Goal: Information Seeking & Learning: Learn about a topic

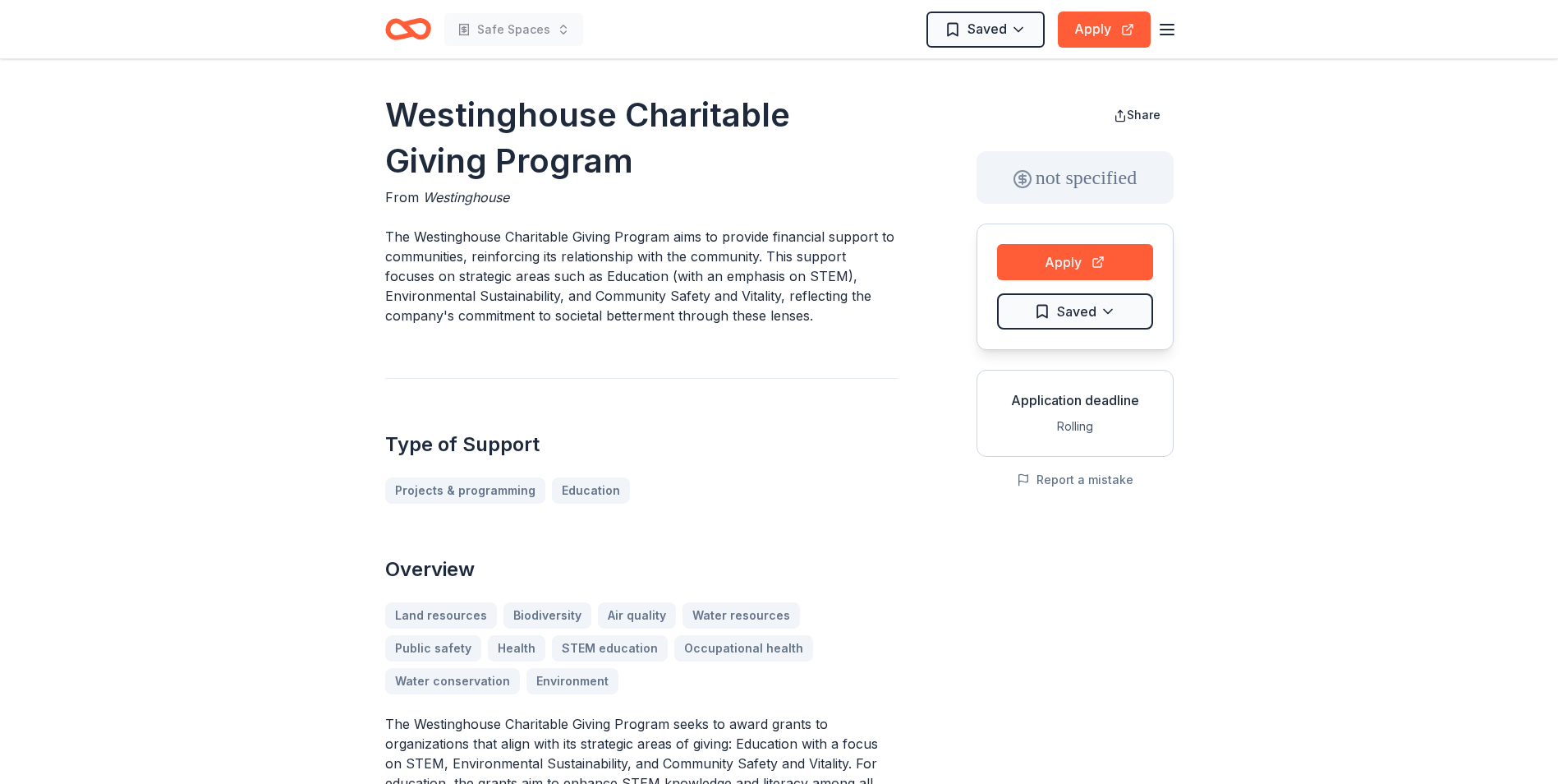
scroll to position [1255, 0]
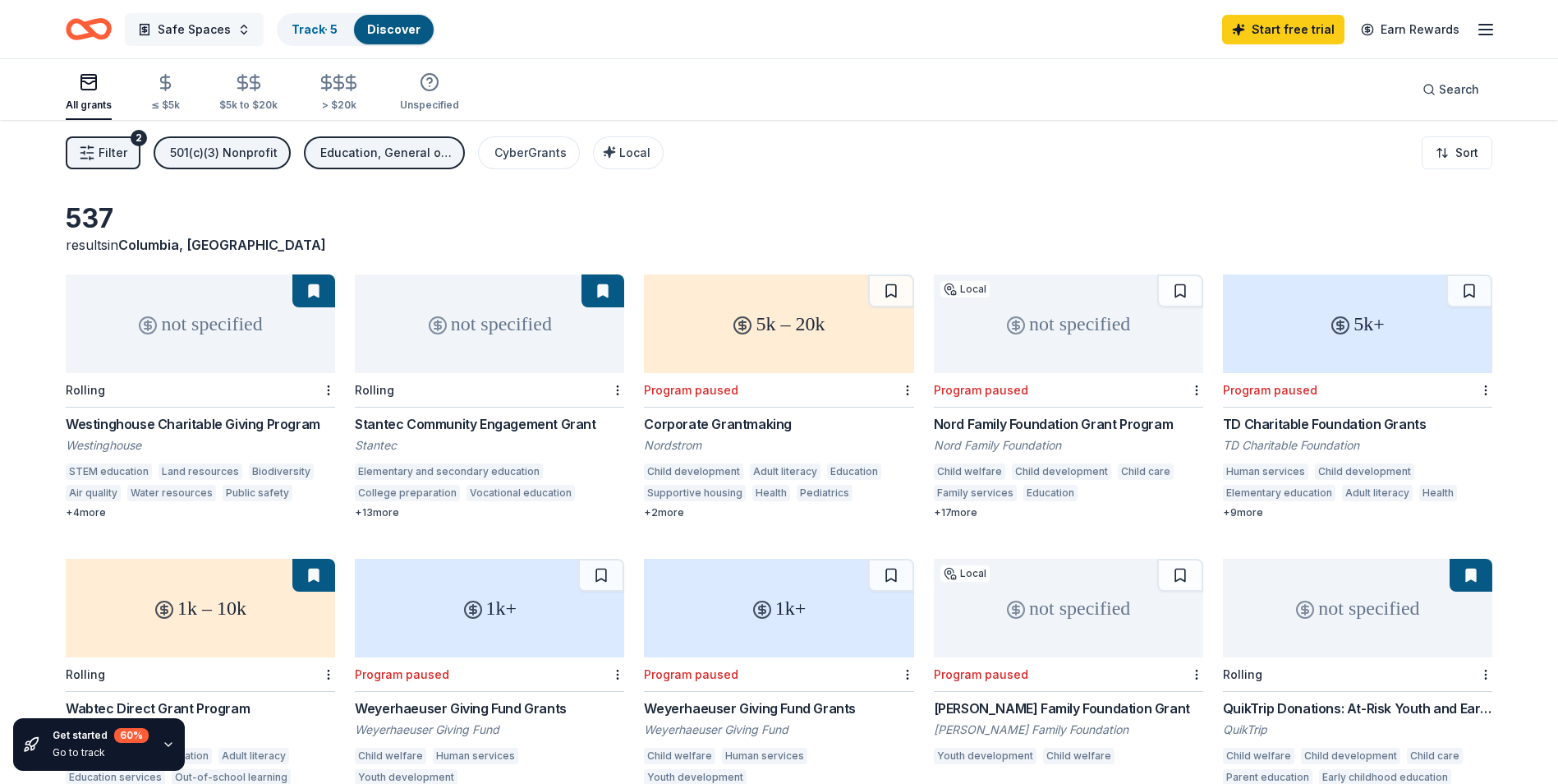
click at [198, 33] on span "Safe Spaces" at bounding box center [194, 29] width 73 height 19
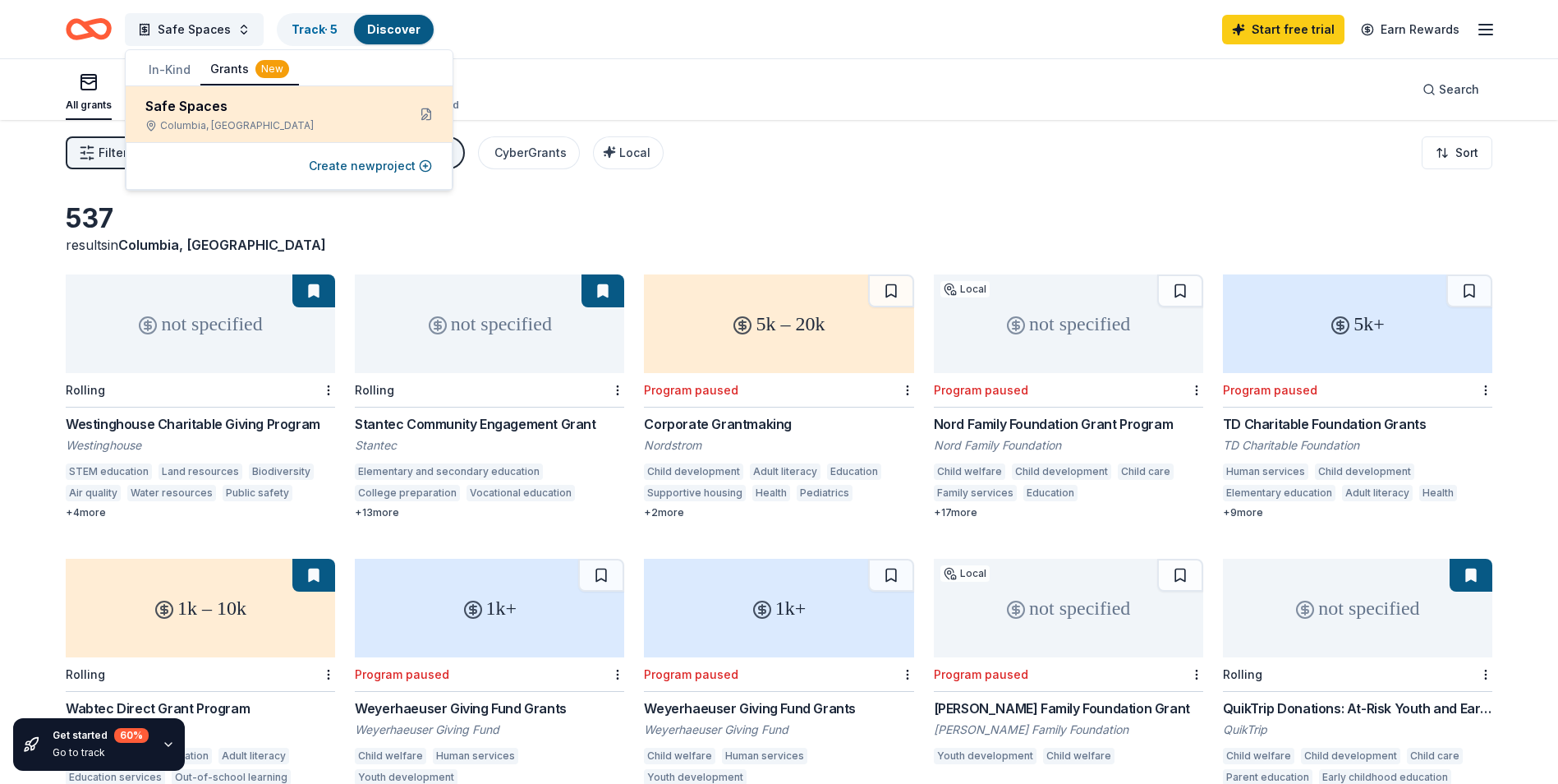
click at [239, 108] on div "Safe Spaces" at bounding box center [269, 105] width 248 height 19
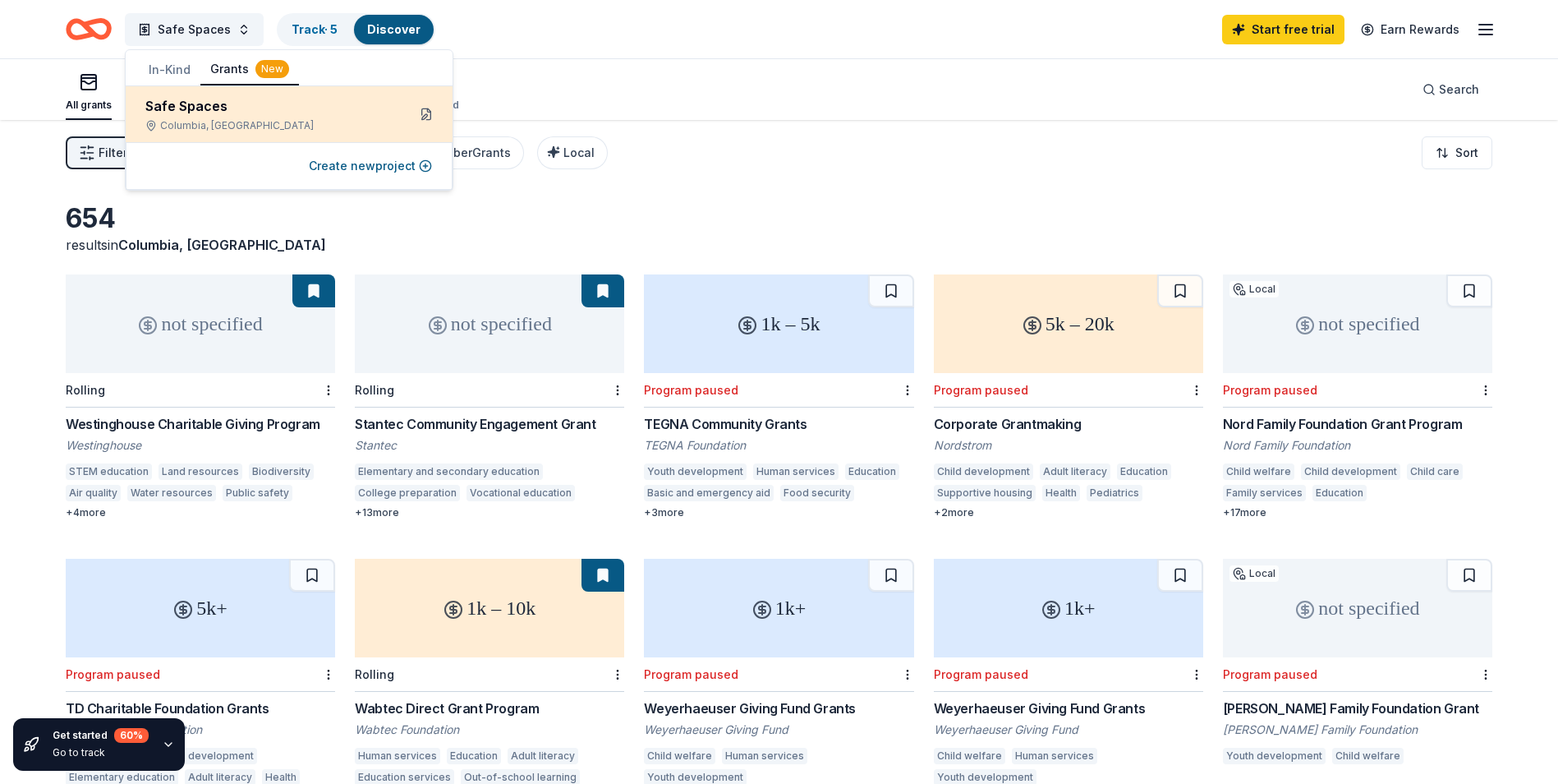
click at [427, 102] on button at bounding box center [426, 114] width 26 height 26
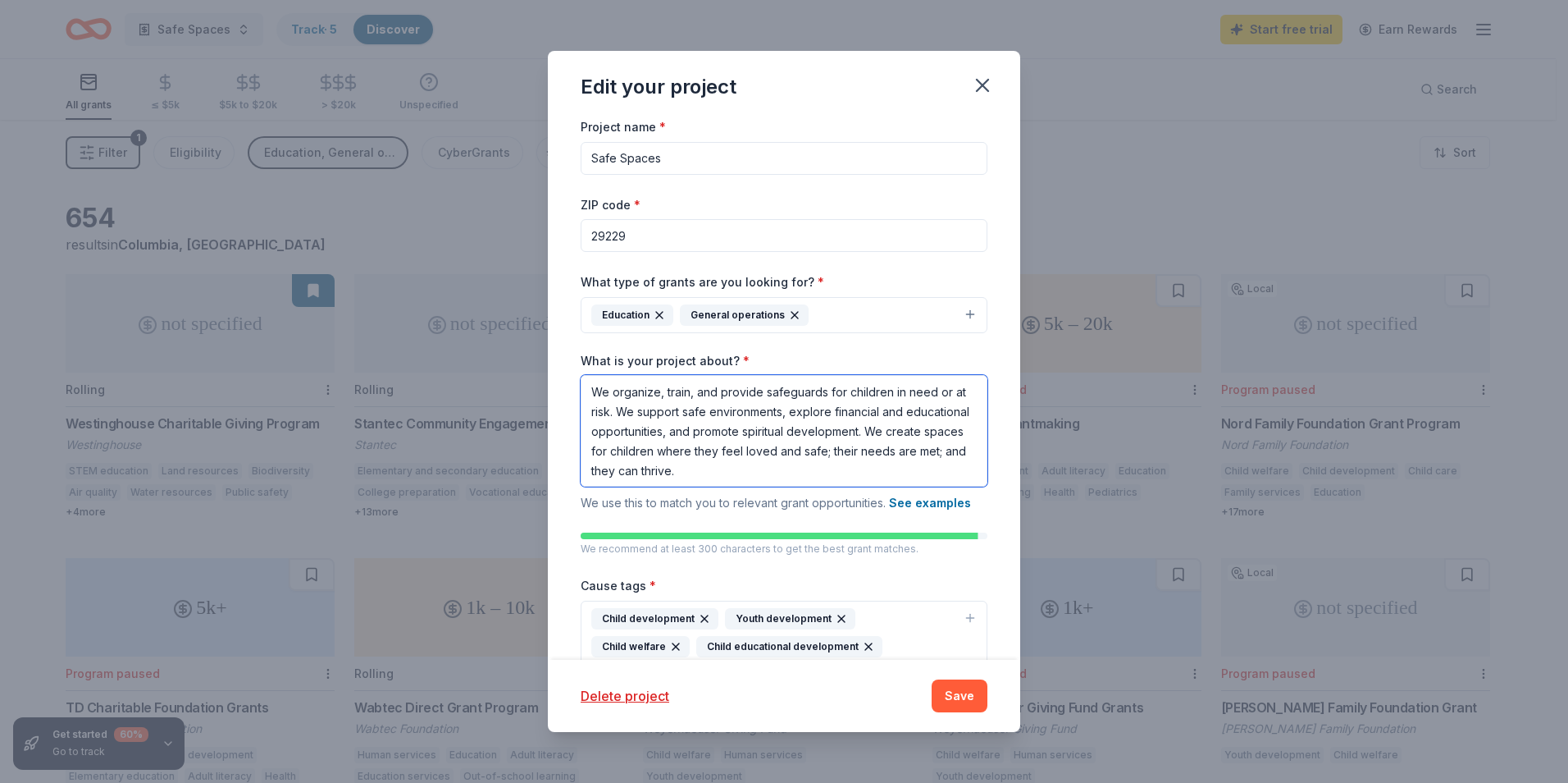
drag, startPoint x: 790, startPoint y: 469, endPoint x: 557, endPoint y: 359, distance: 257.7
click at [557, 359] on div "Project name * Safe Spaces ZIP code * 29229 What type of grants are you looking…" at bounding box center [784, 388] width 473 height 543
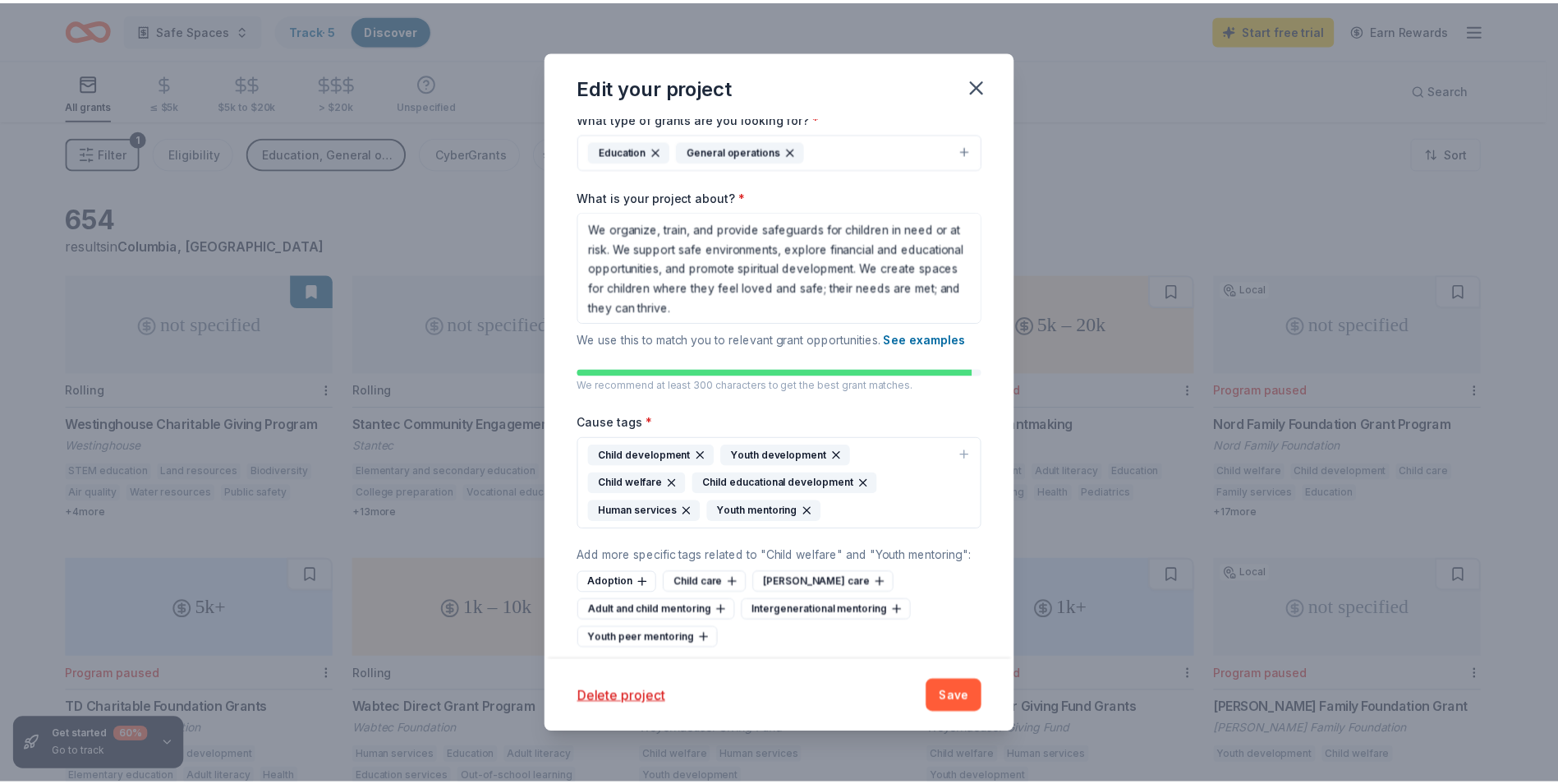
scroll to position [247, 0]
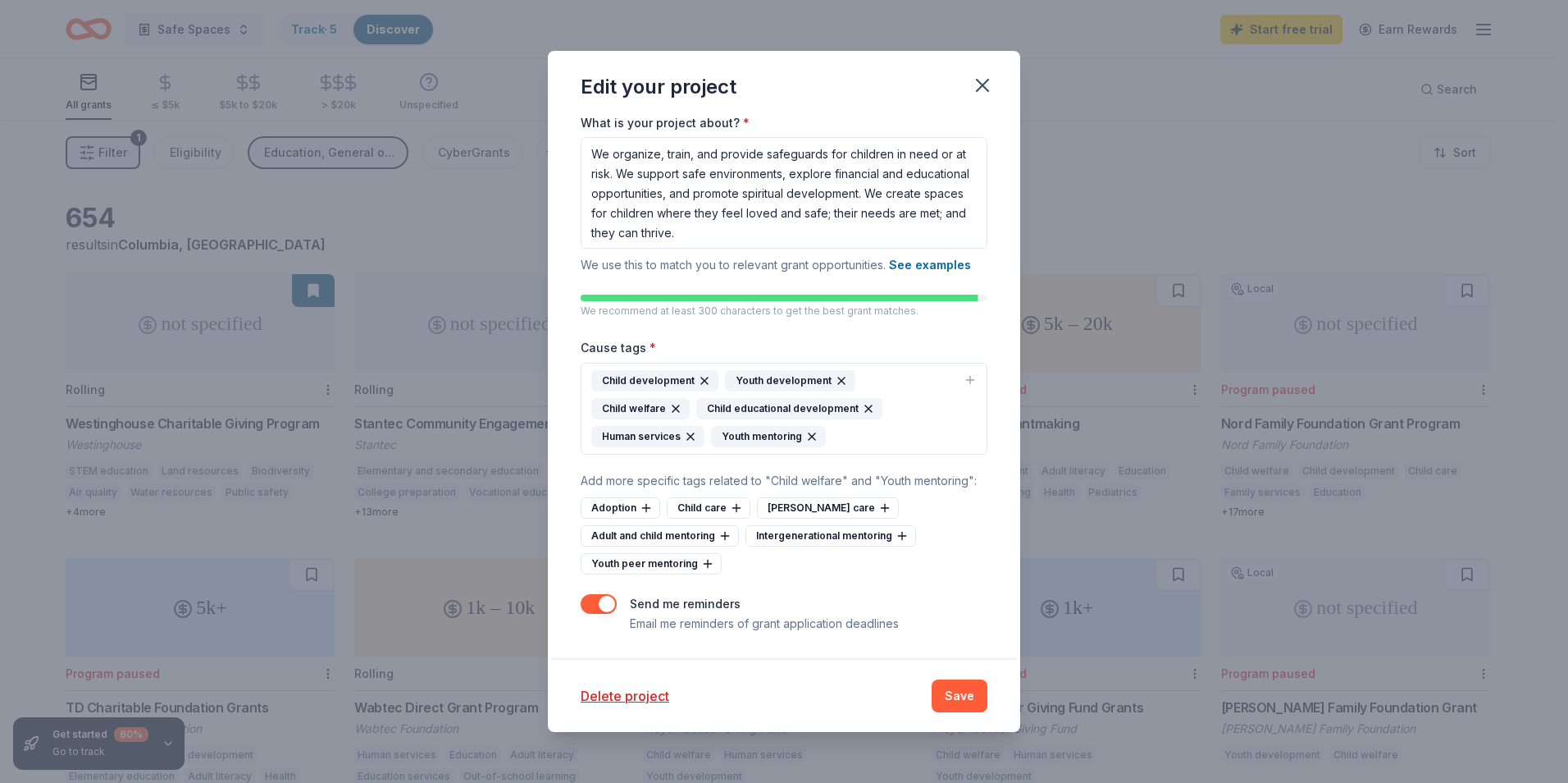
click at [985, 84] on icon "button" at bounding box center [982, 85] width 11 height 11
